Goal: Communication & Community: Share content

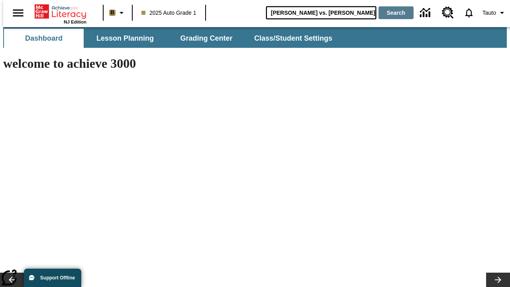
type input "[PERSON_NAME] vs. [PERSON_NAME]"
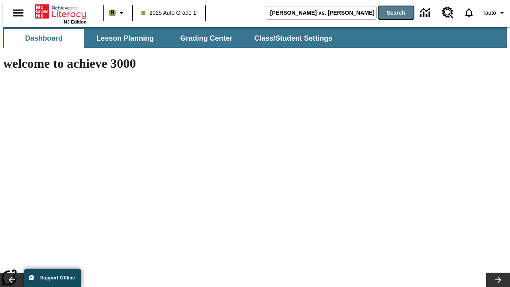
click at [391, 13] on button "Search" at bounding box center [395, 12] width 35 height 13
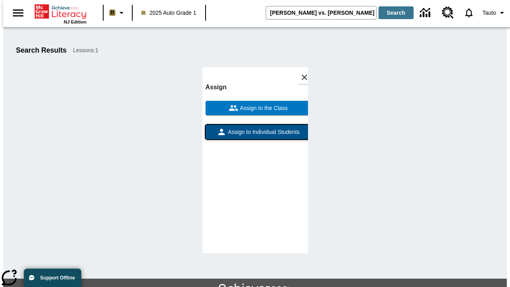
click at [255, 128] on span "Assign to Individual Students" at bounding box center [262, 132] width 73 height 8
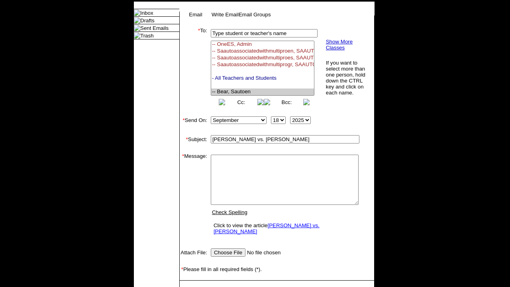
select select "U,22992008,1"
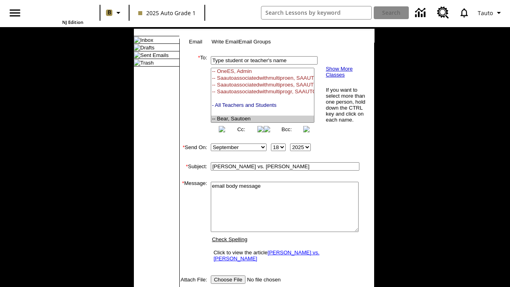
type textarea "email body message"
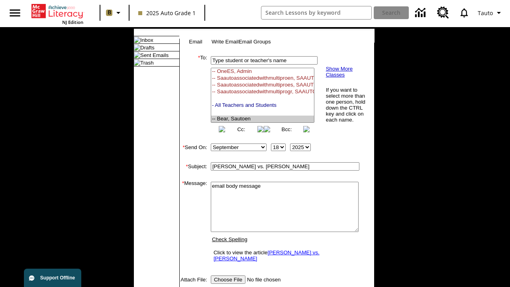
scroll to position [41, 0]
